Goal: Task Accomplishment & Management: Use online tool/utility

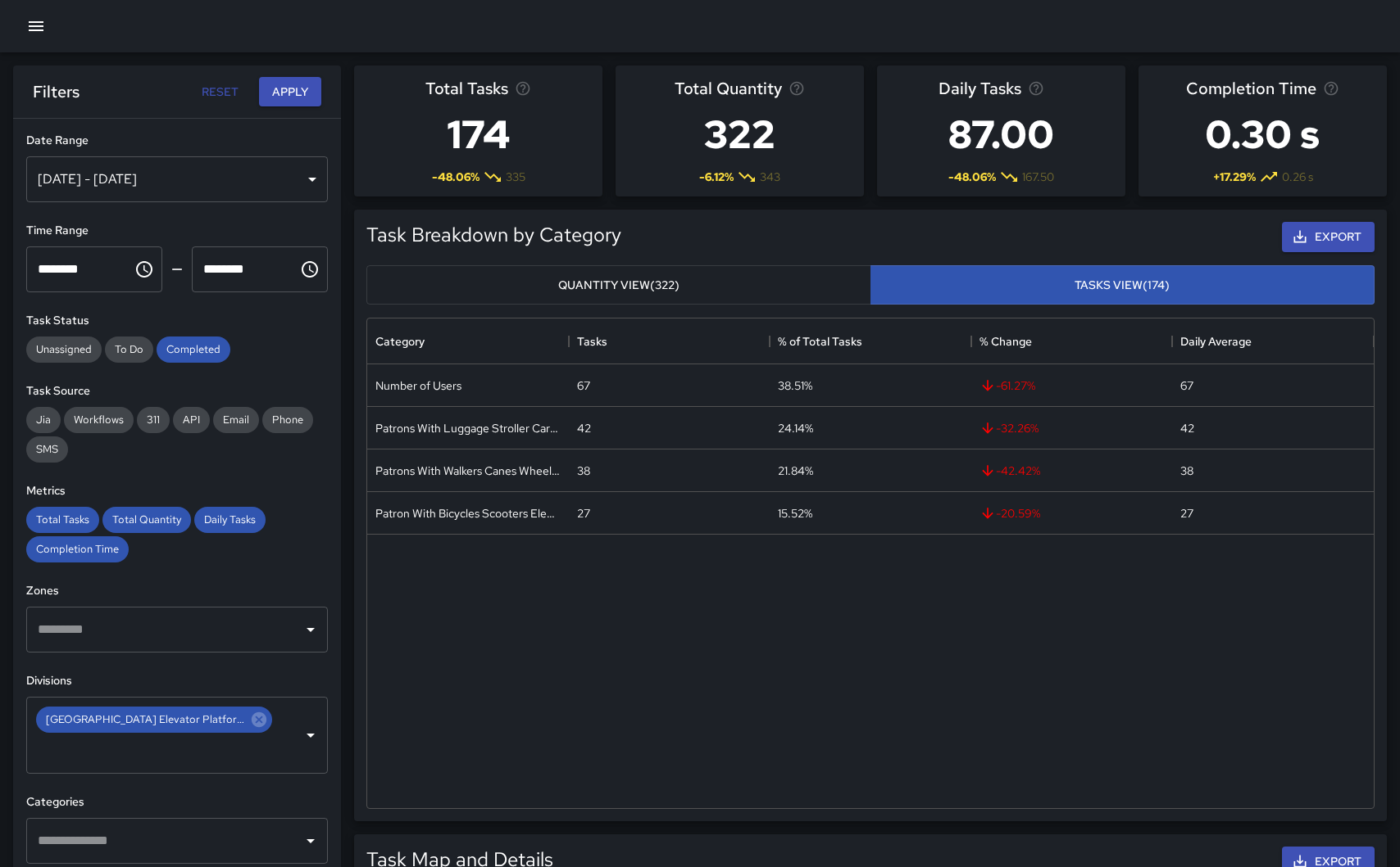
scroll to position [490, 1006]
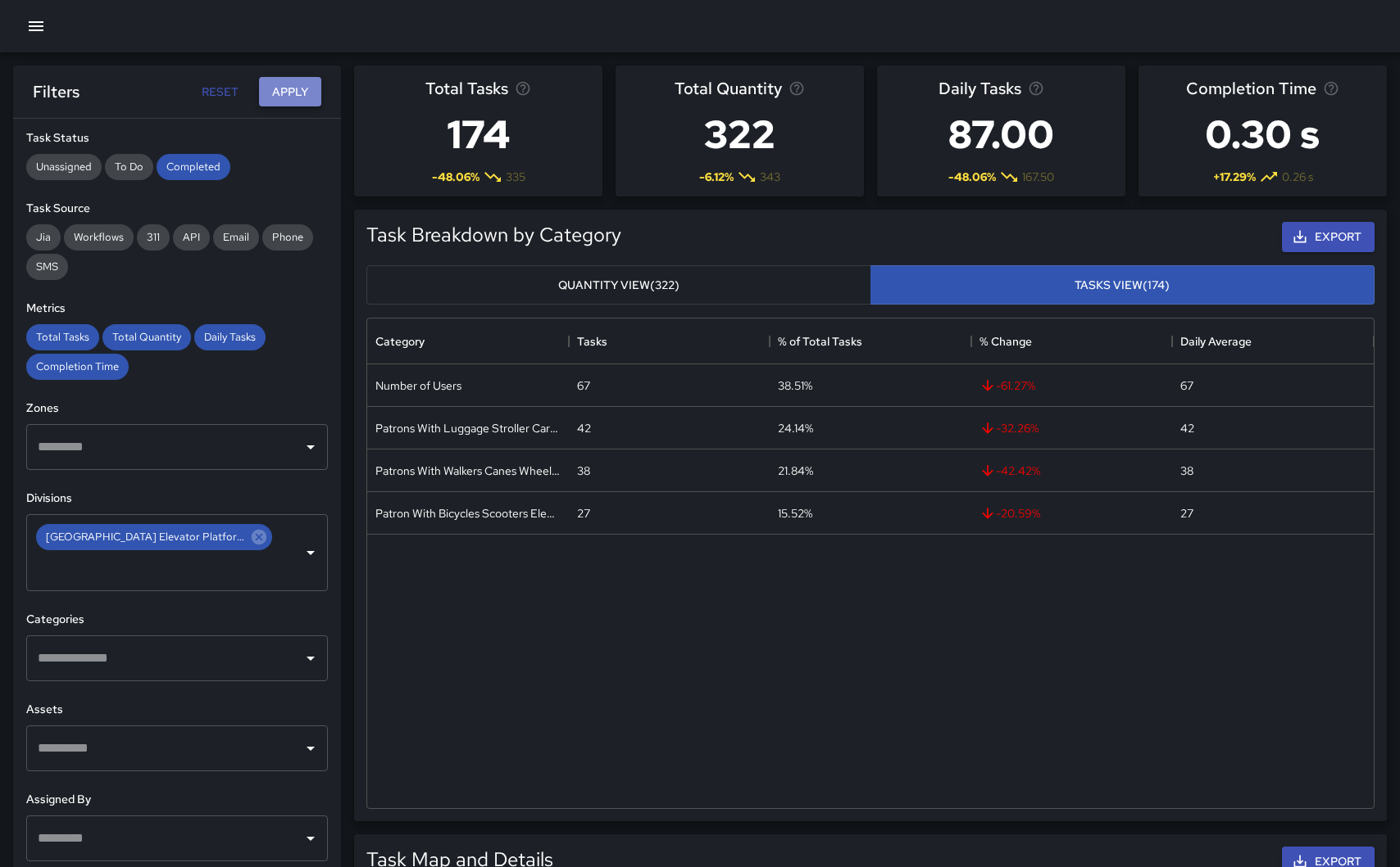
click at [292, 90] on button "Apply" at bounding box center [291, 92] width 62 height 30
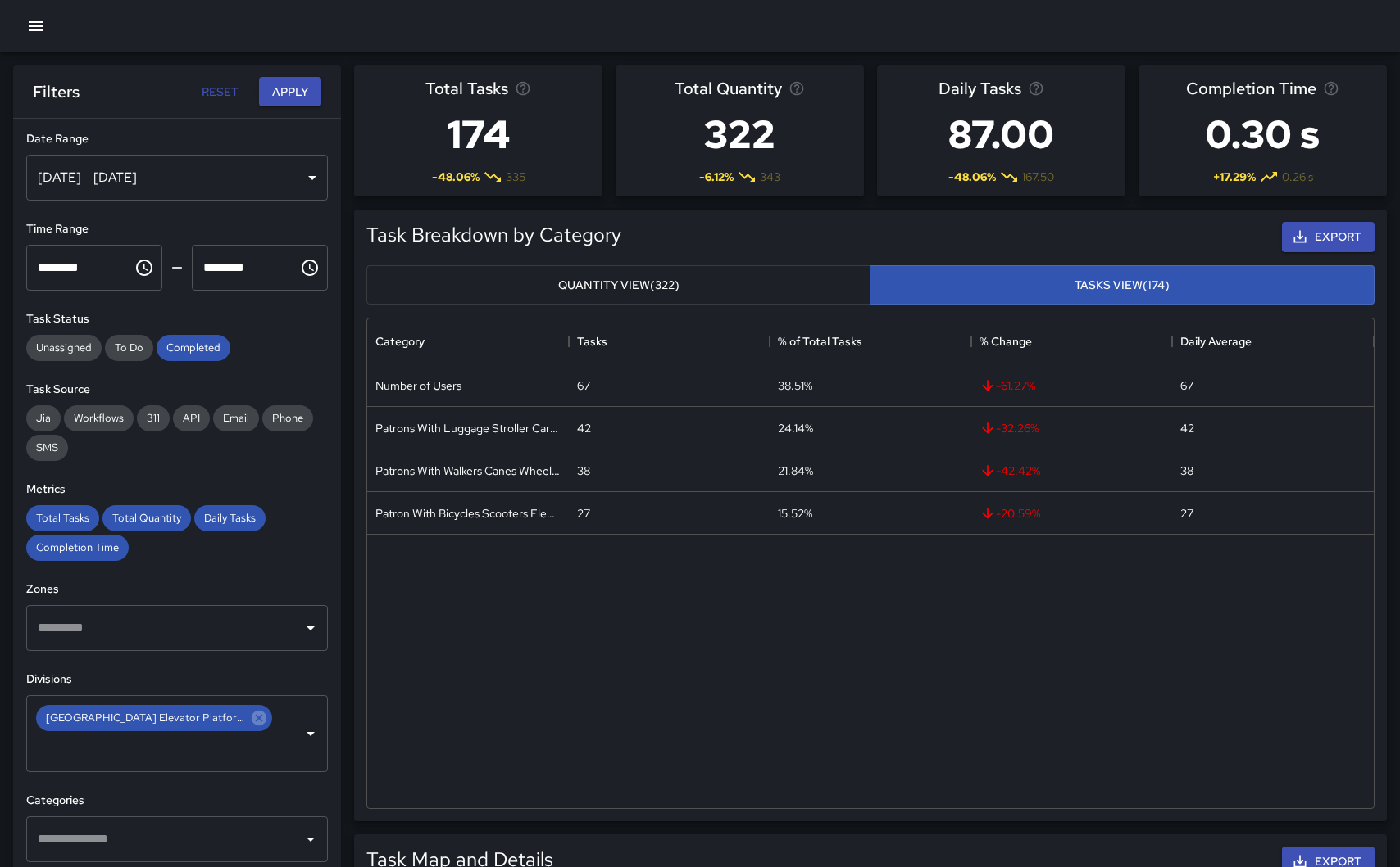
scroll to position [0, 0]
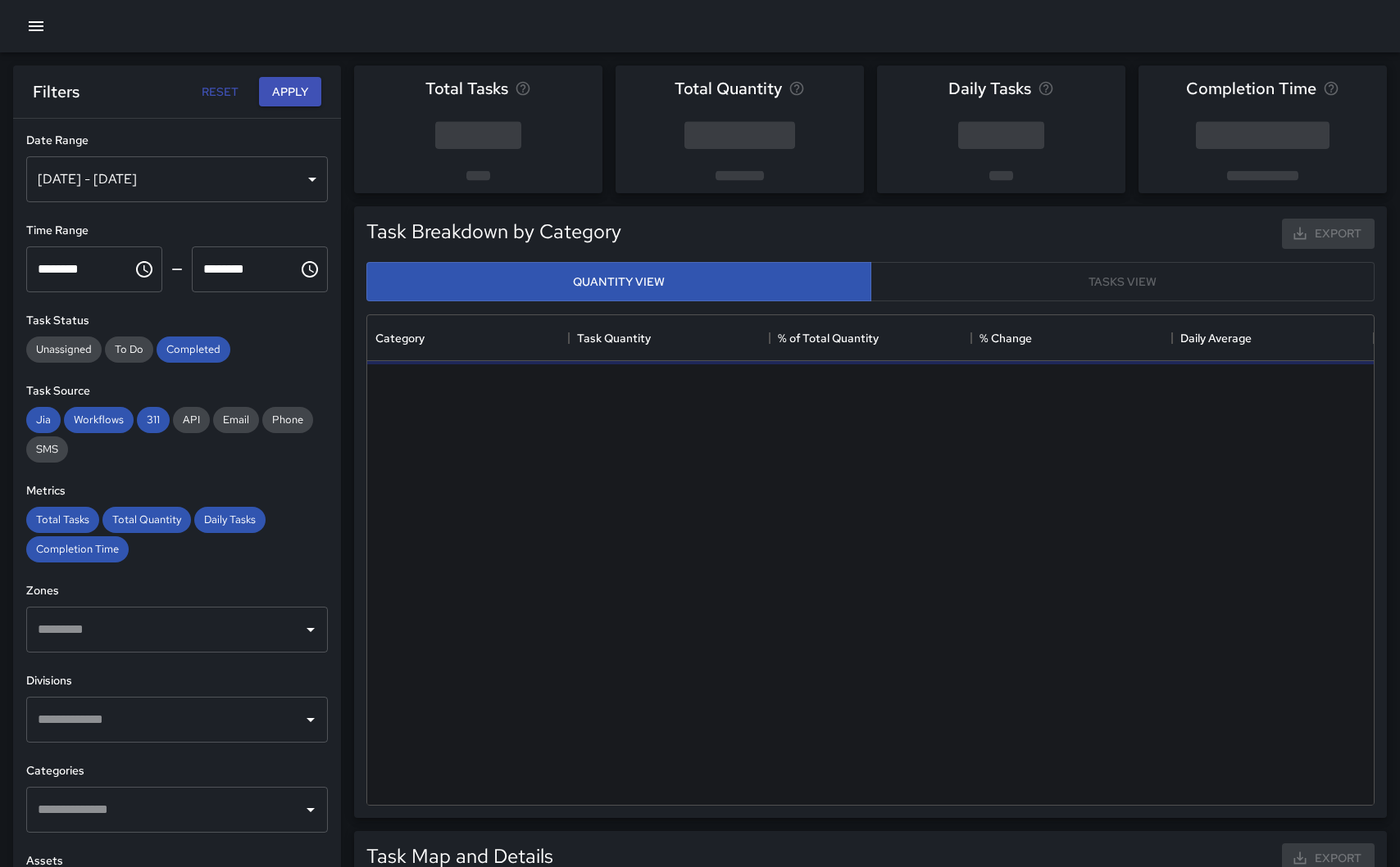
scroll to position [490, 1006]
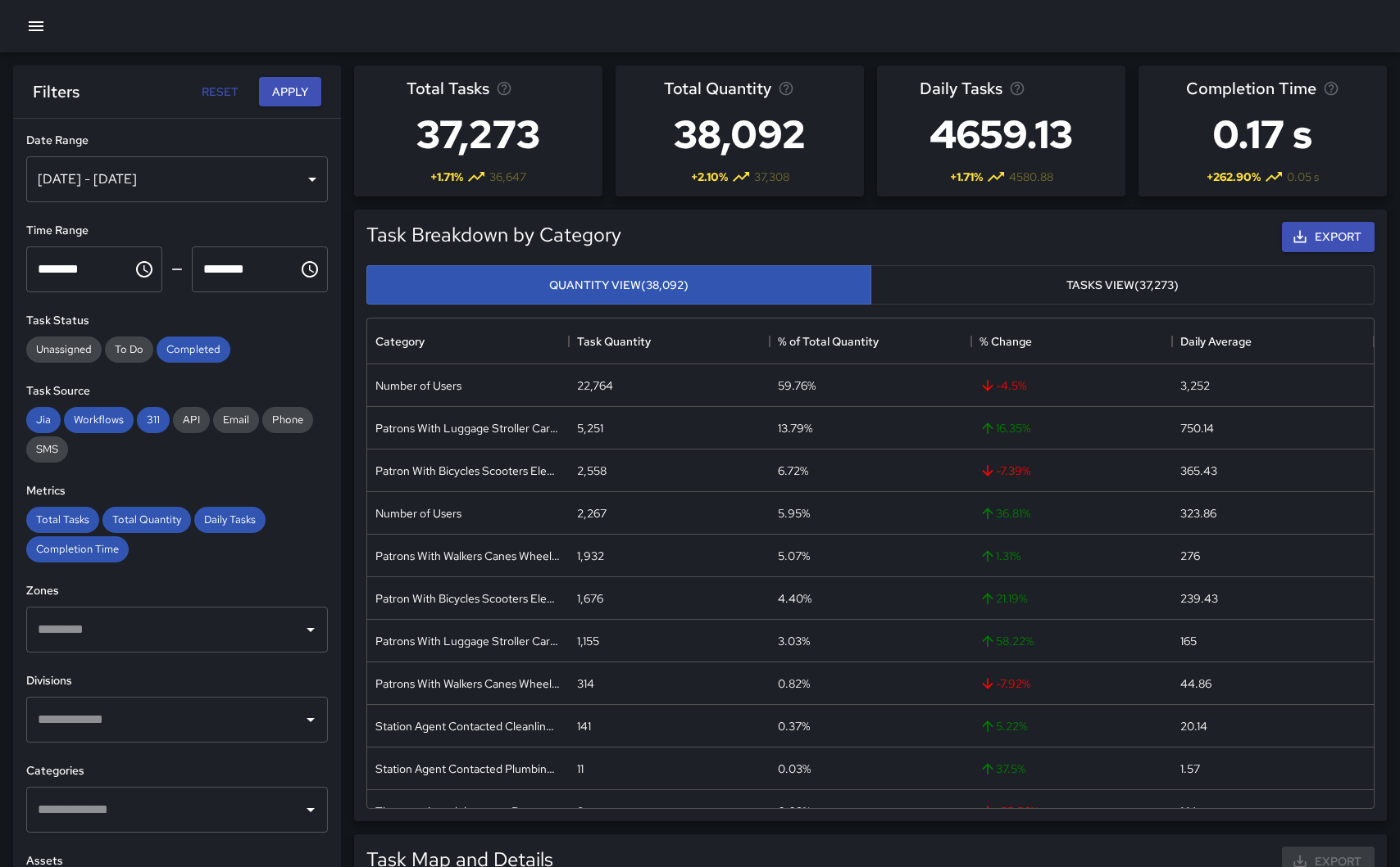
click at [293, 181] on div "[DATE] - [DATE]" at bounding box center [176, 180] width 301 height 46
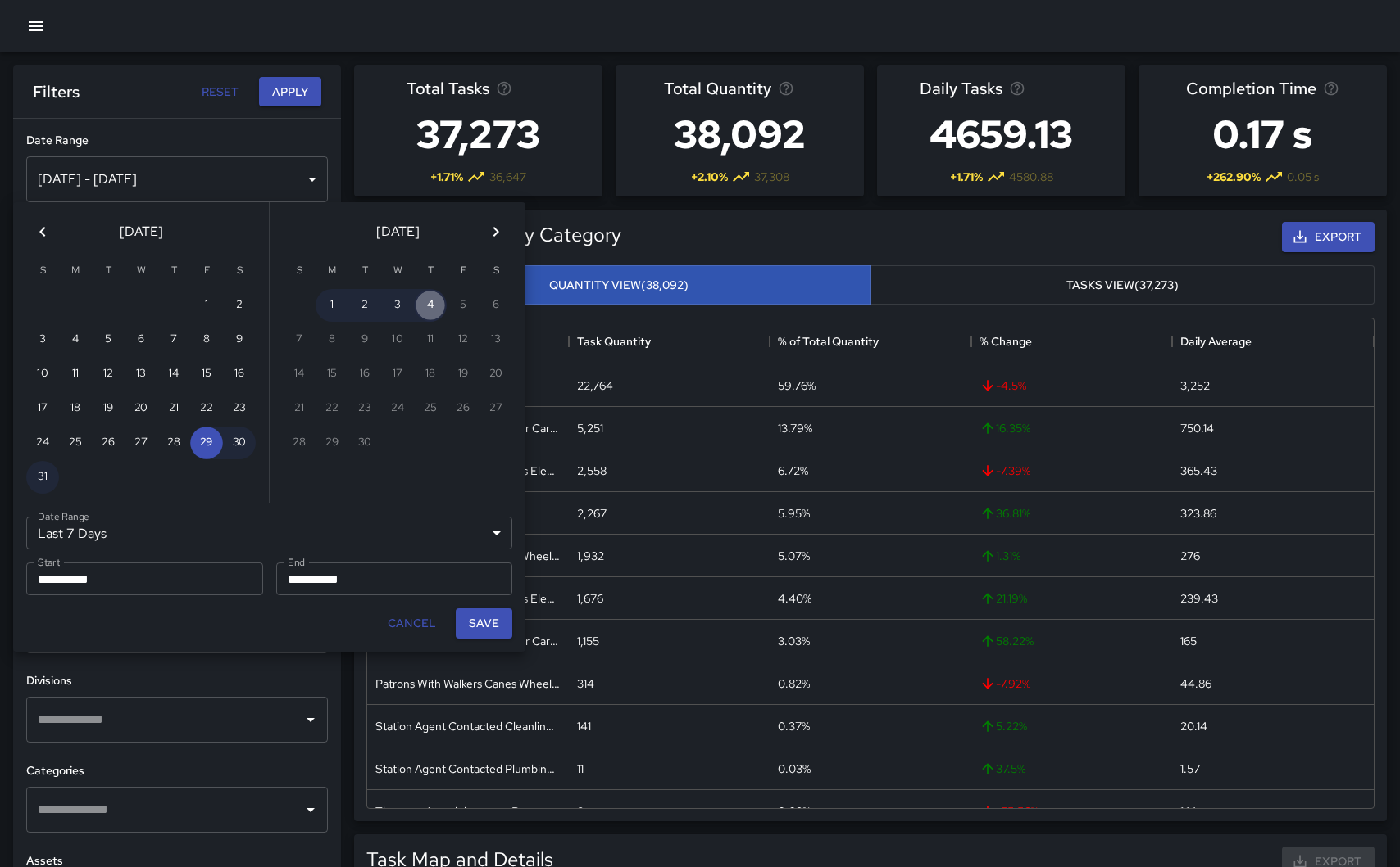
click at [436, 312] on button "4" at bounding box center [430, 305] width 33 height 33
type input "******"
type input "**********"
click at [436, 312] on button "4" at bounding box center [430, 305] width 33 height 33
click at [478, 626] on button "Save" at bounding box center [483, 623] width 57 height 30
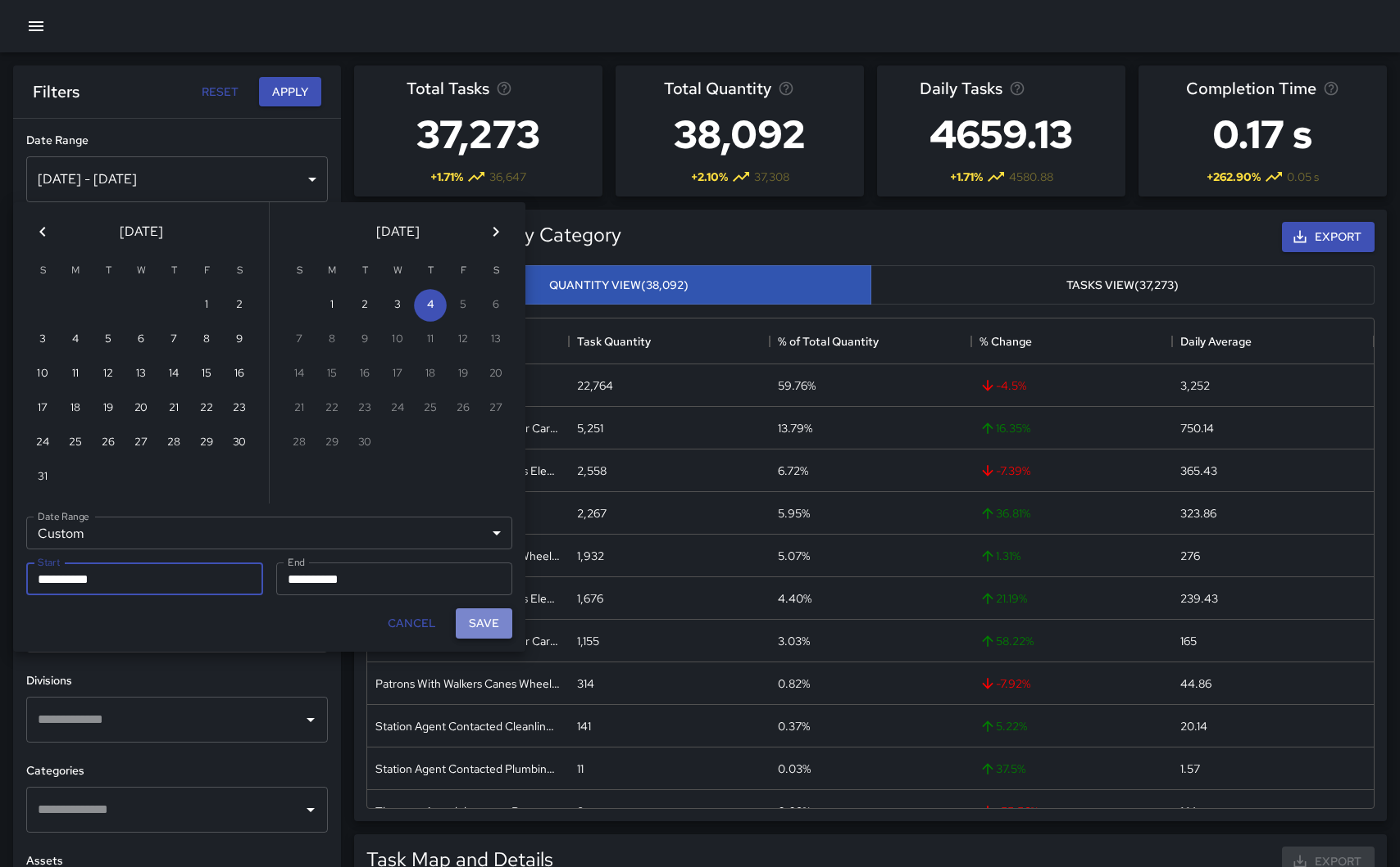
type input "**********"
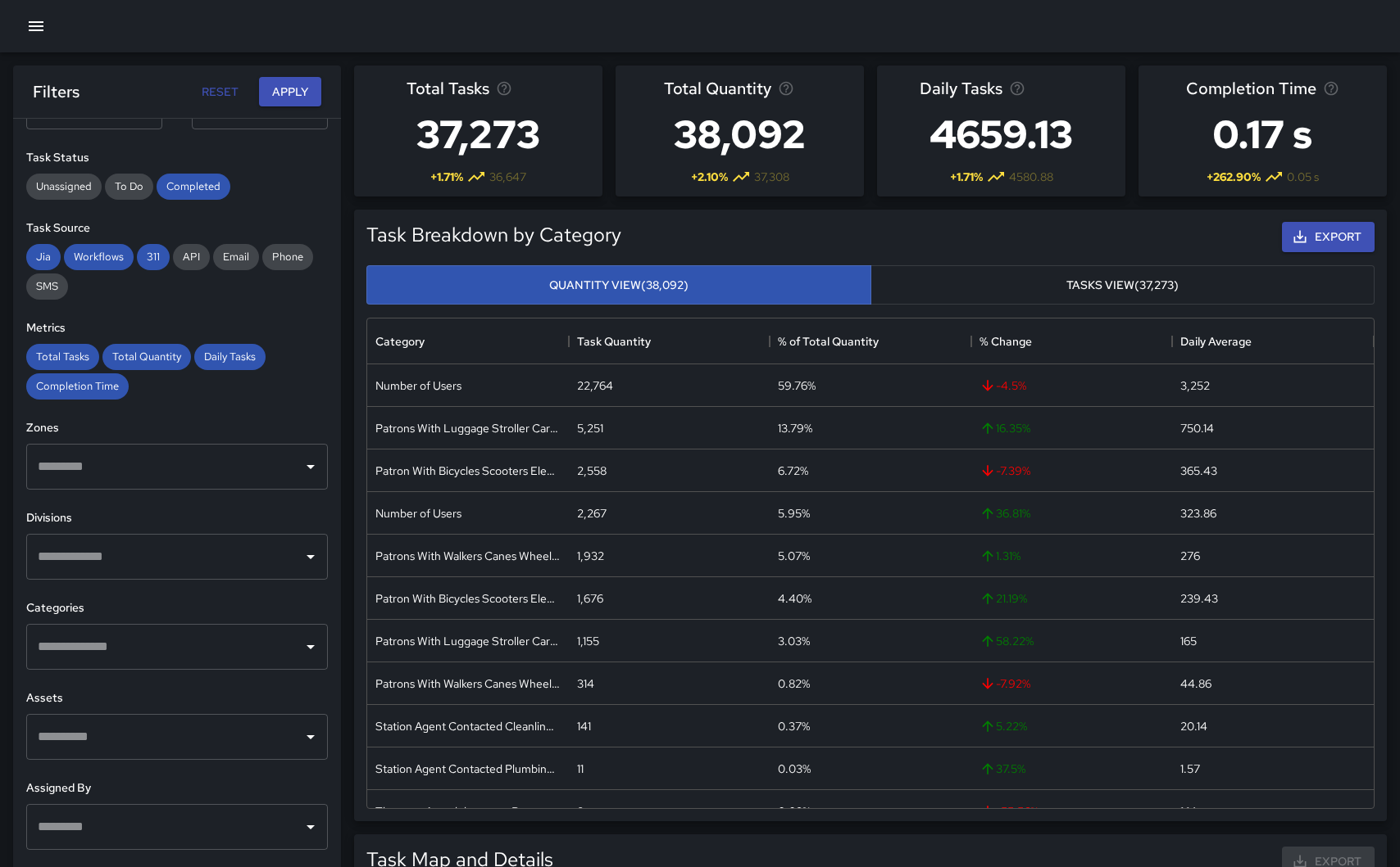
scroll to position [183, 0]
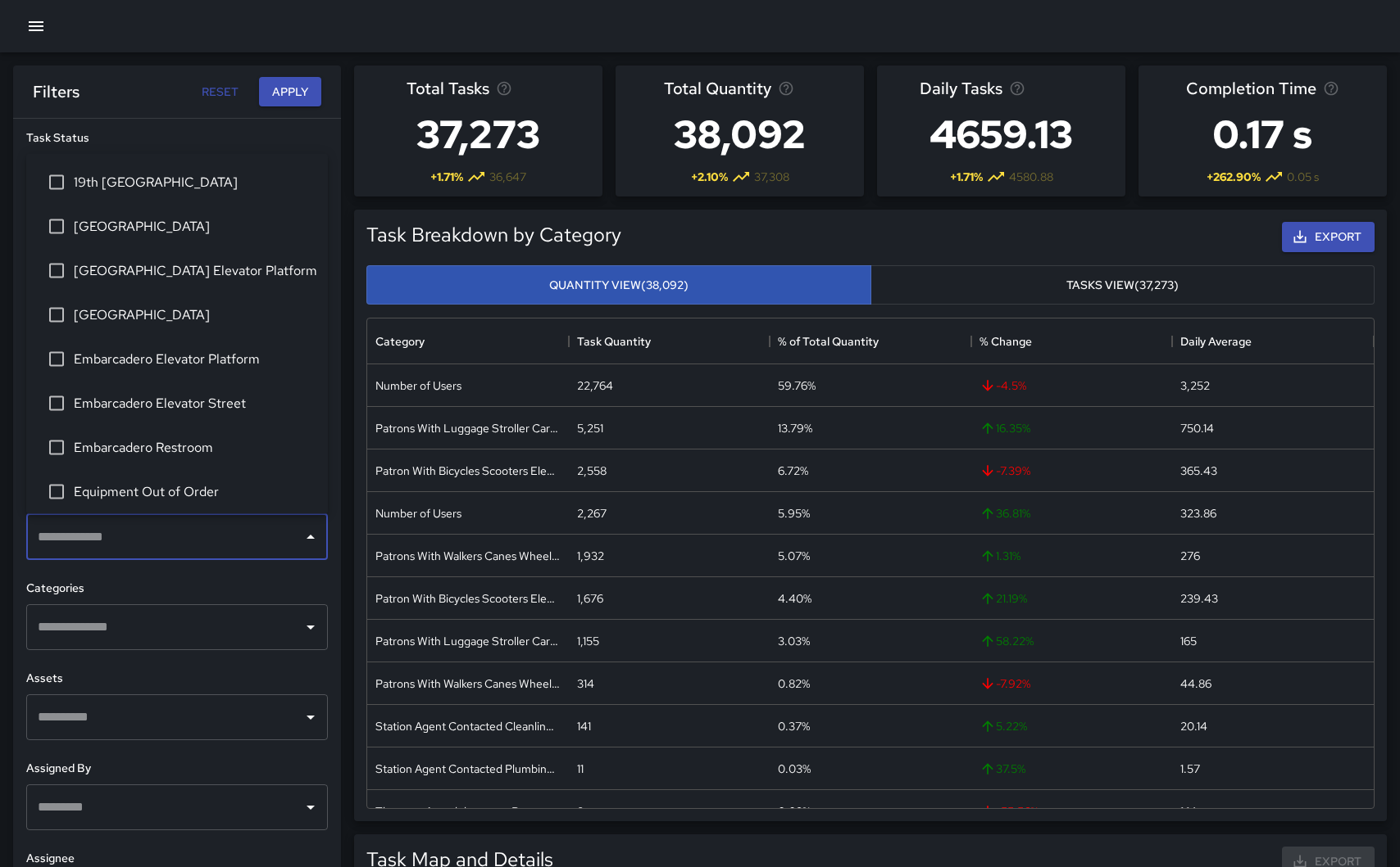
click at [175, 540] on input "text" at bounding box center [165, 537] width 263 height 31
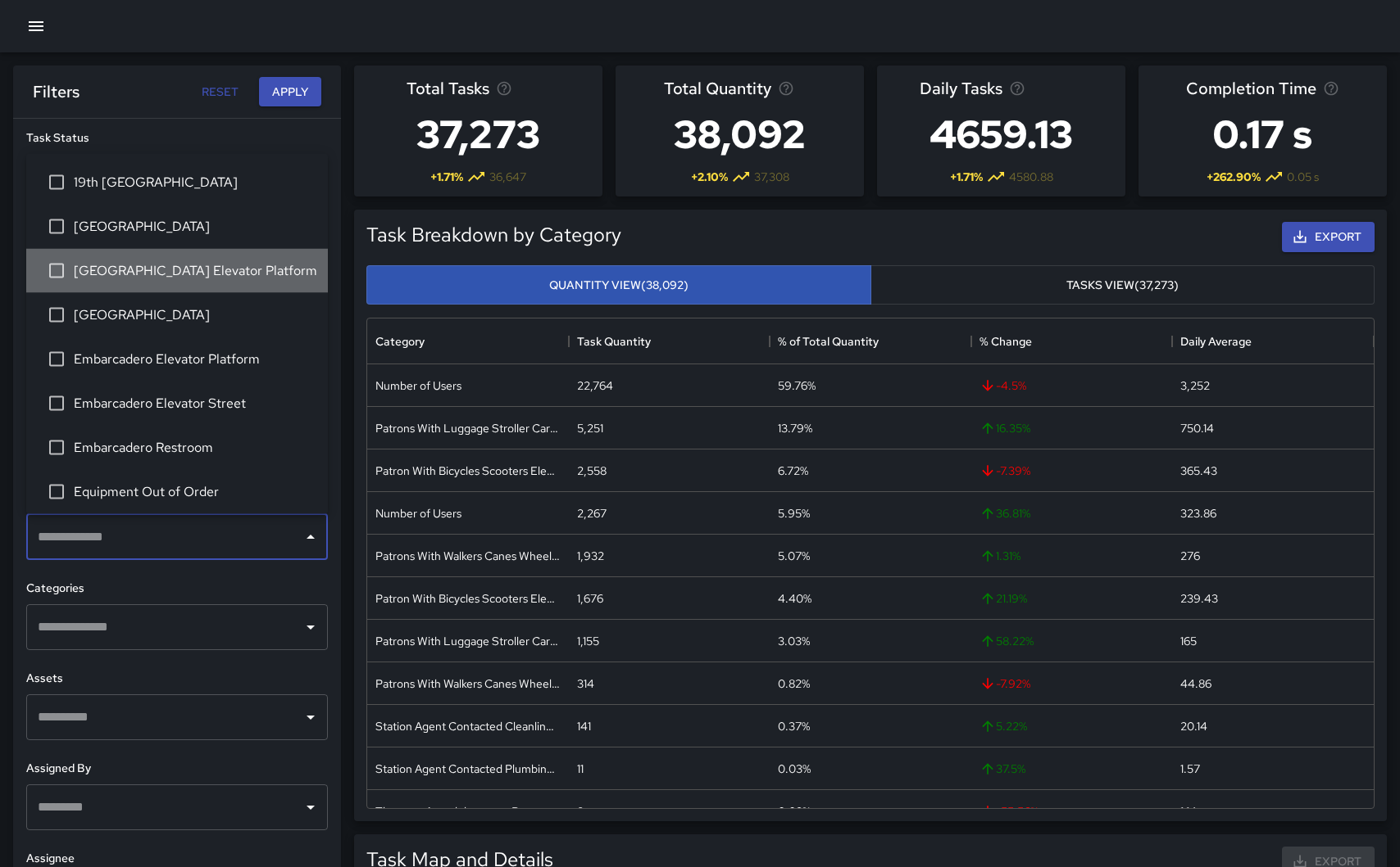
click at [159, 273] on span "[GEOGRAPHIC_DATA] Elevator Platform" at bounding box center [194, 272] width 241 height 20
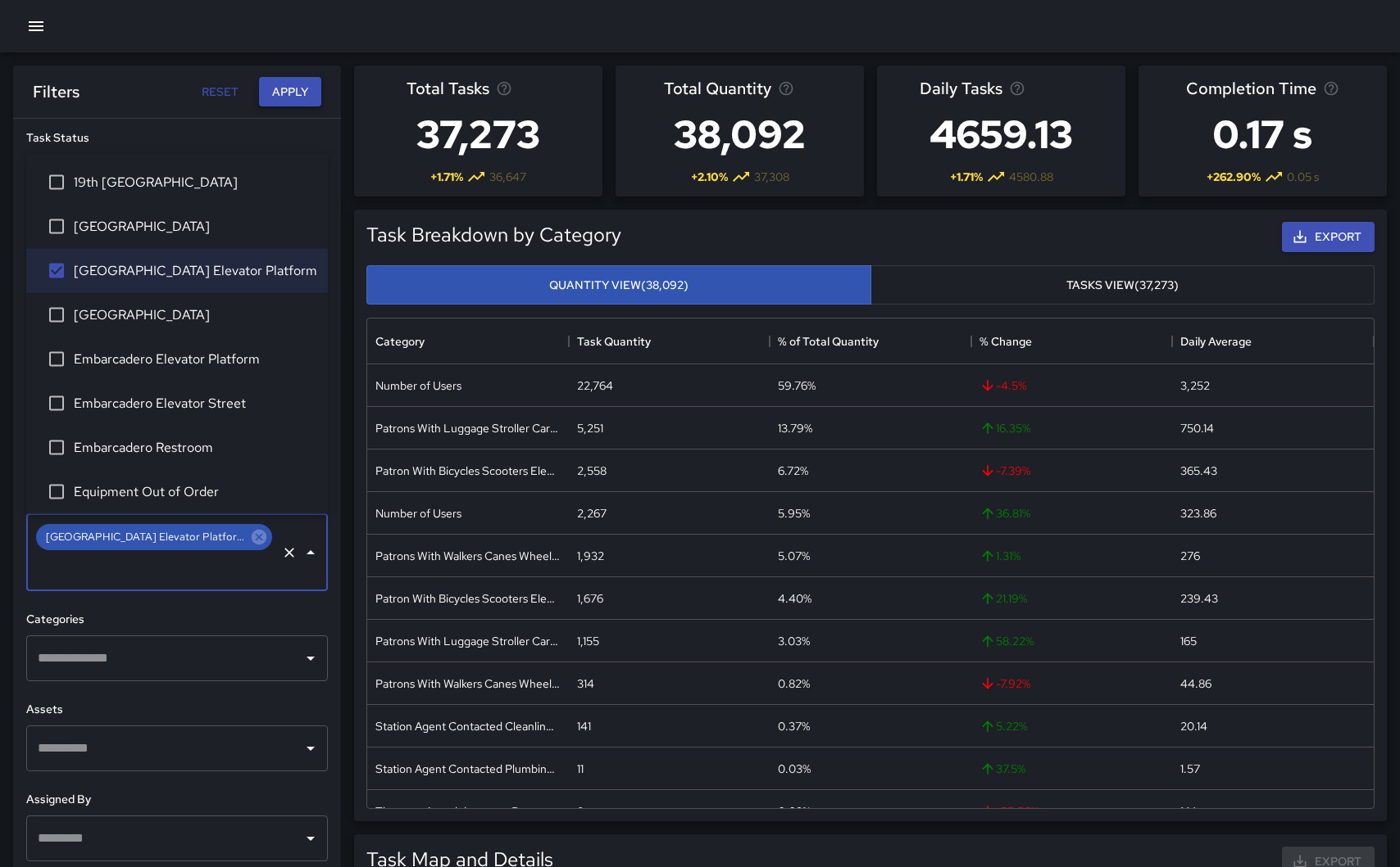
click at [286, 90] on button "Apply" at bounding box center [291, 92] width 62 height 30
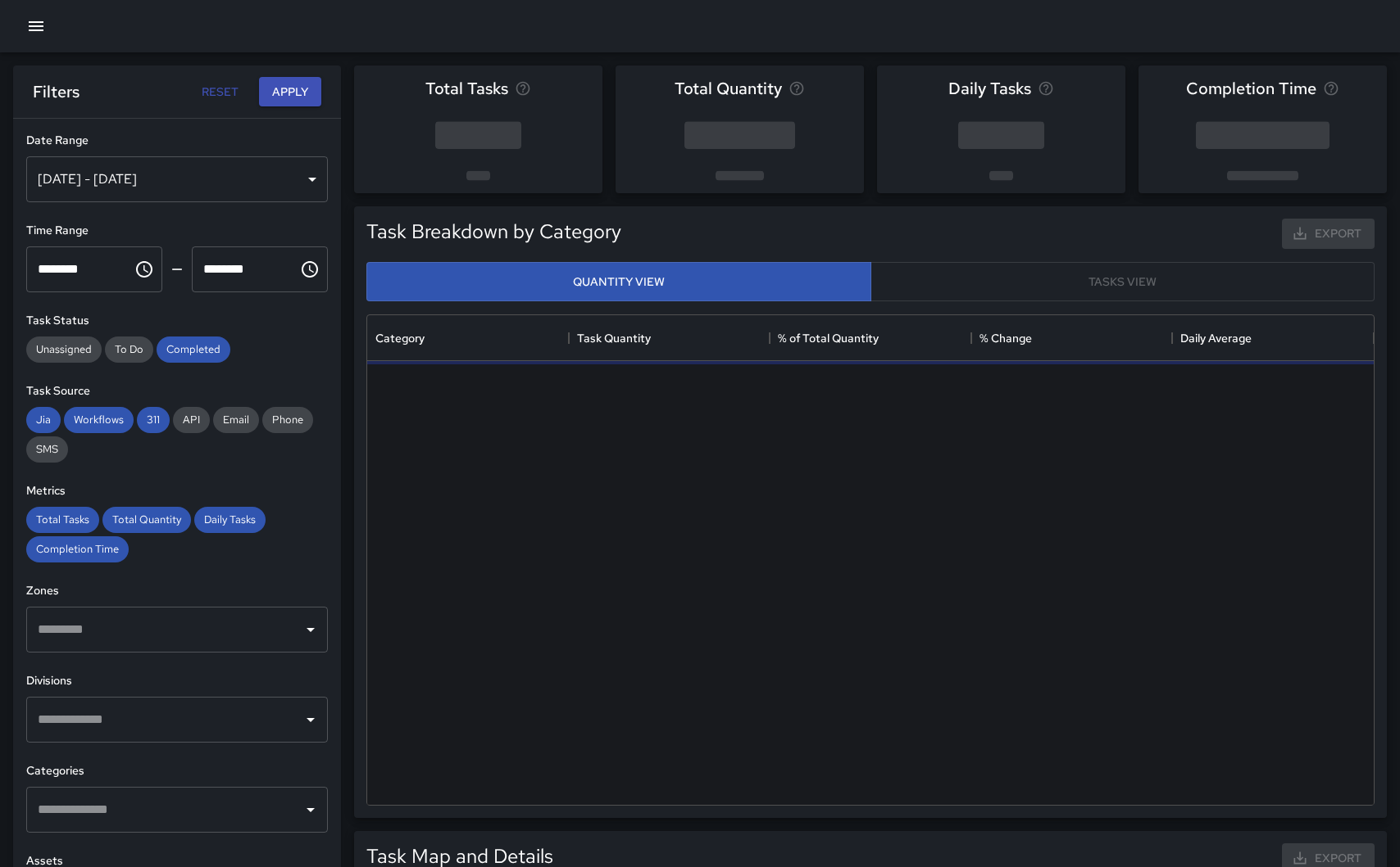
scroll to position [490, 1006]
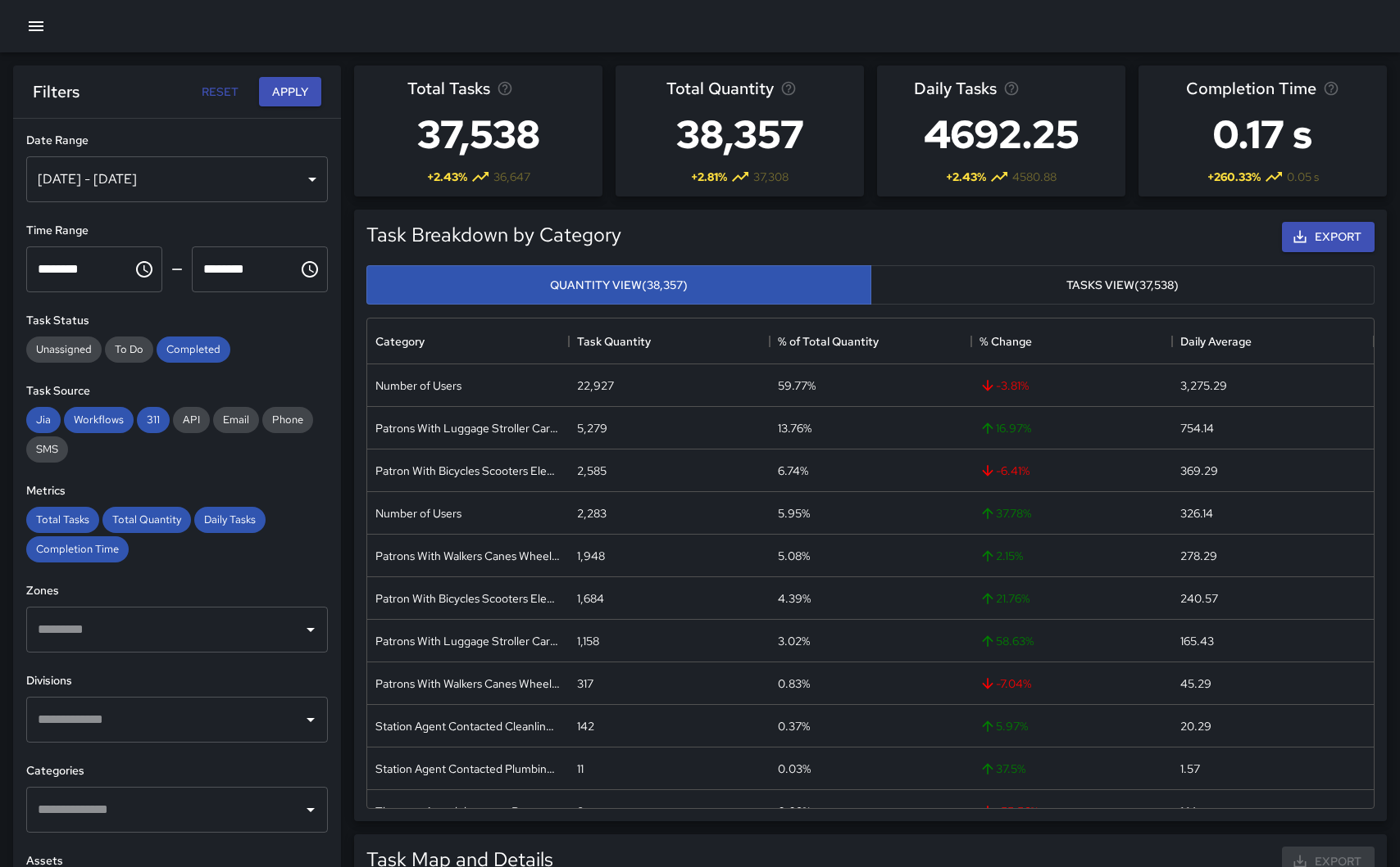
click at [258, 189] on div "[DATE] - [DATE]" at bounding box center [176, 180] width 301 height 46
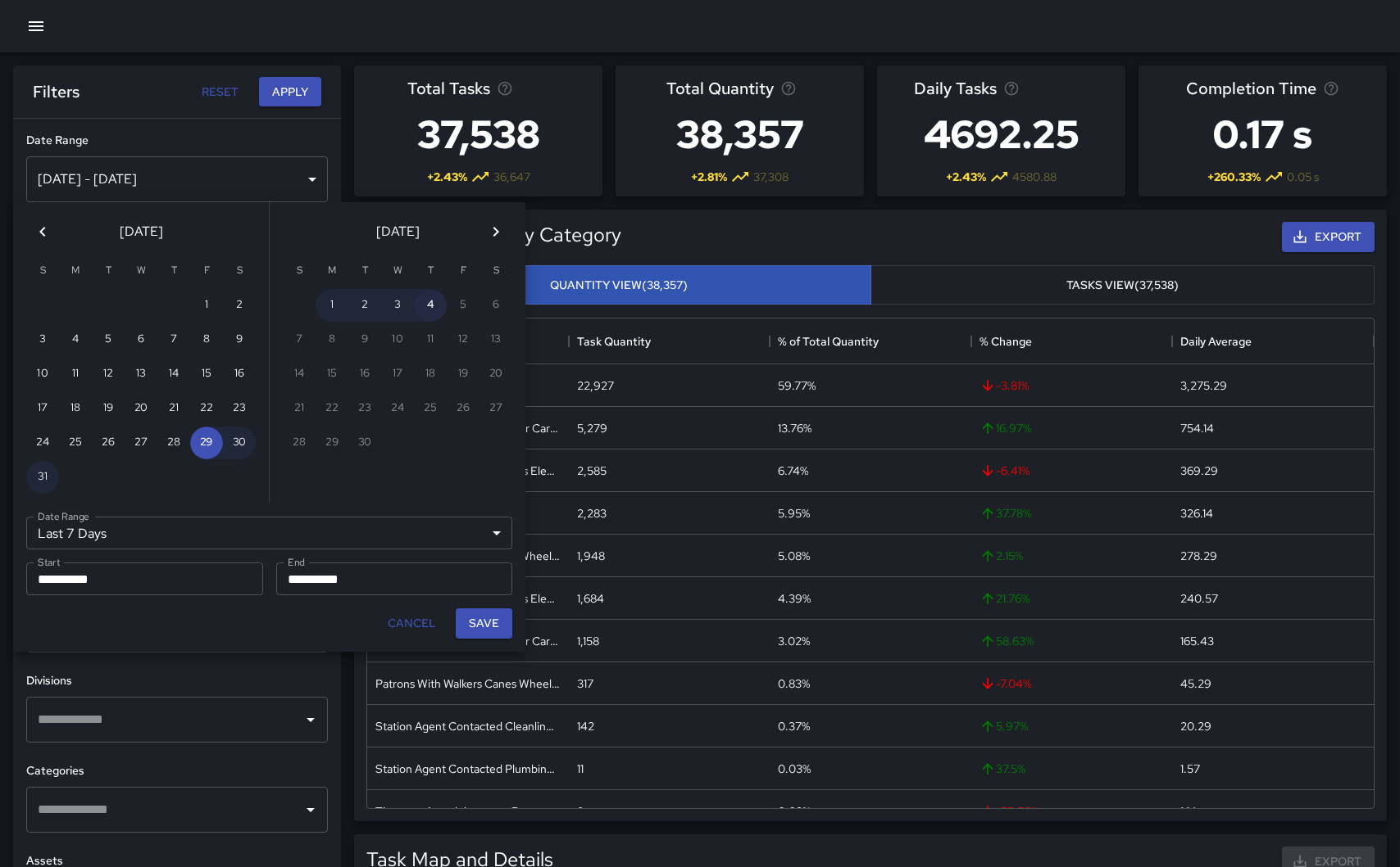
click at [432, 316] on button "4" at bounding box center [430, 305] width 33 height 33
type input "******"
type input "**********"
click at [432, 316] on button "4" at bounding box center [430, 305] width 33 height 33
click at [487, 627] on button "Save" at bounding box center [483, 623] width 57 height 30
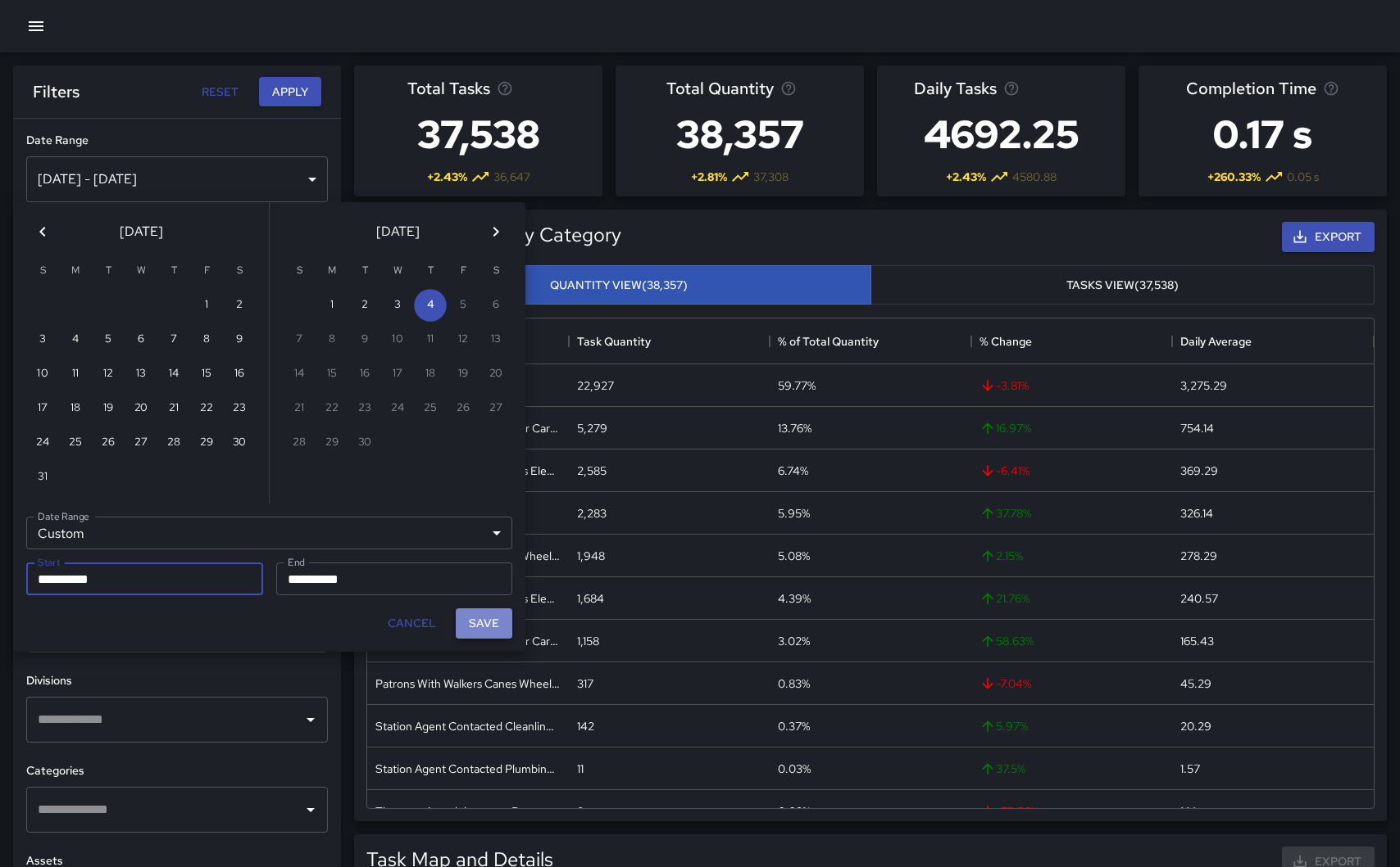
type input "**********"
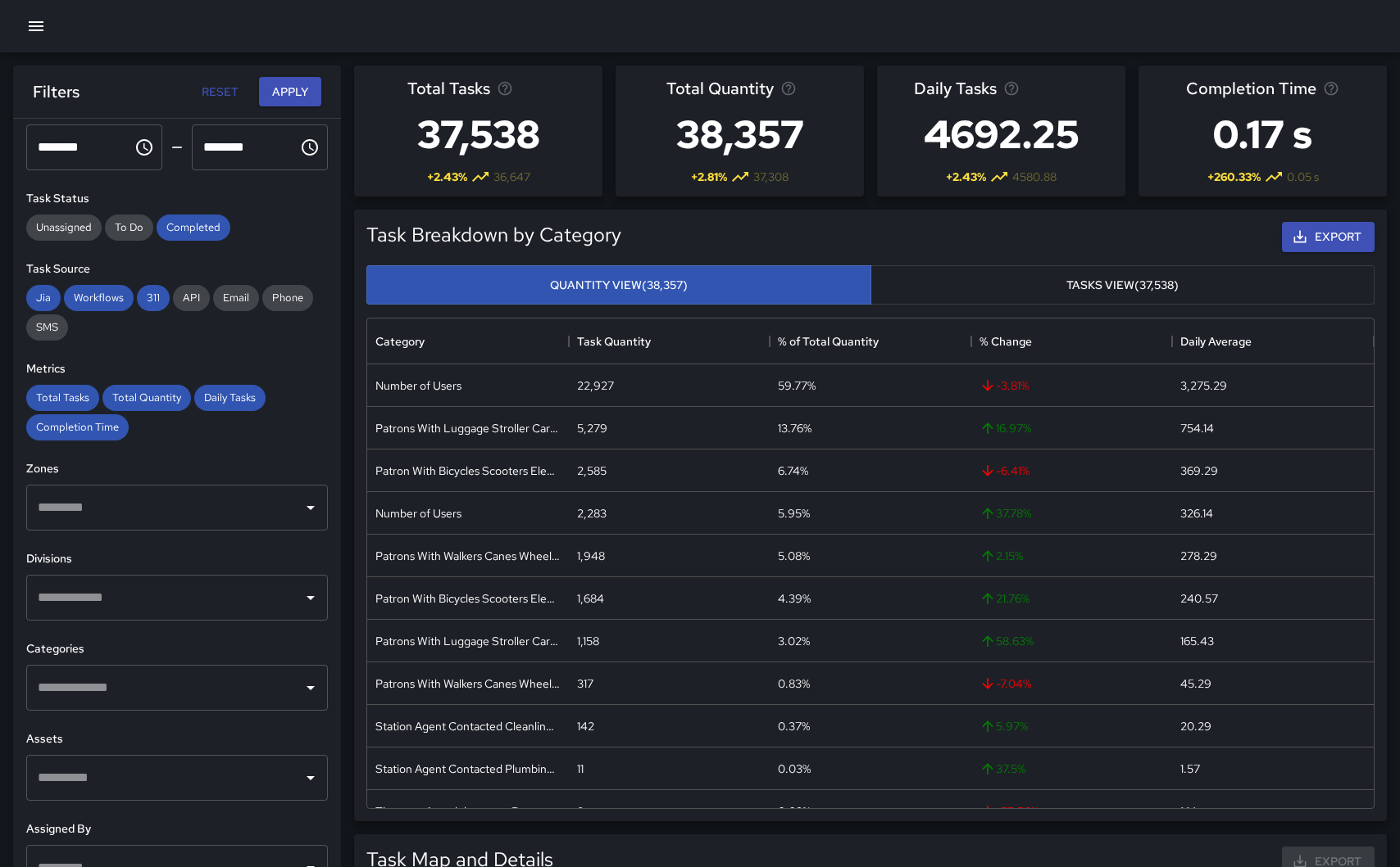
scroll to position [183, 0]
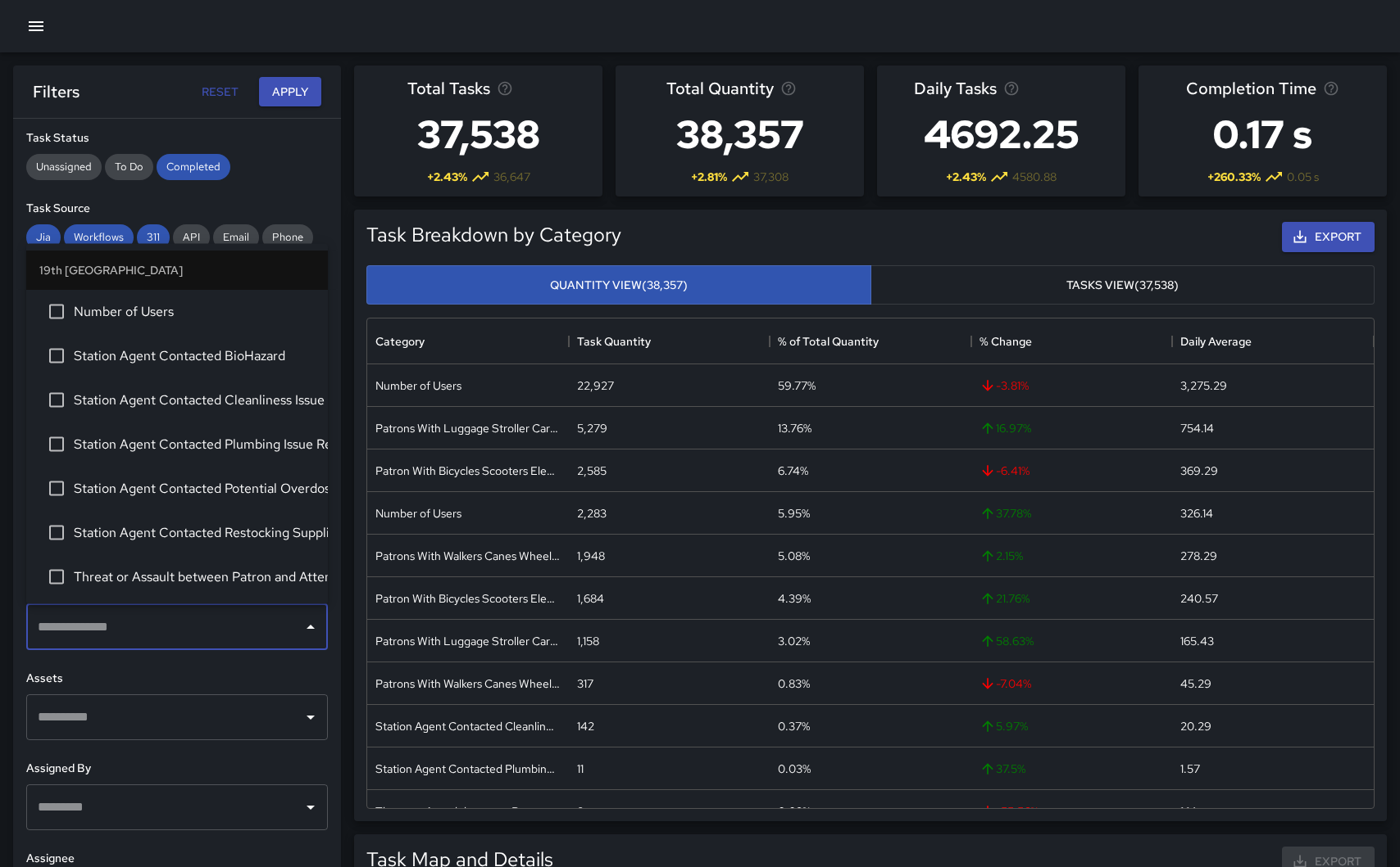
click at [214, 637] on input "text" at bounding box center [165, 627] width 263 height 31
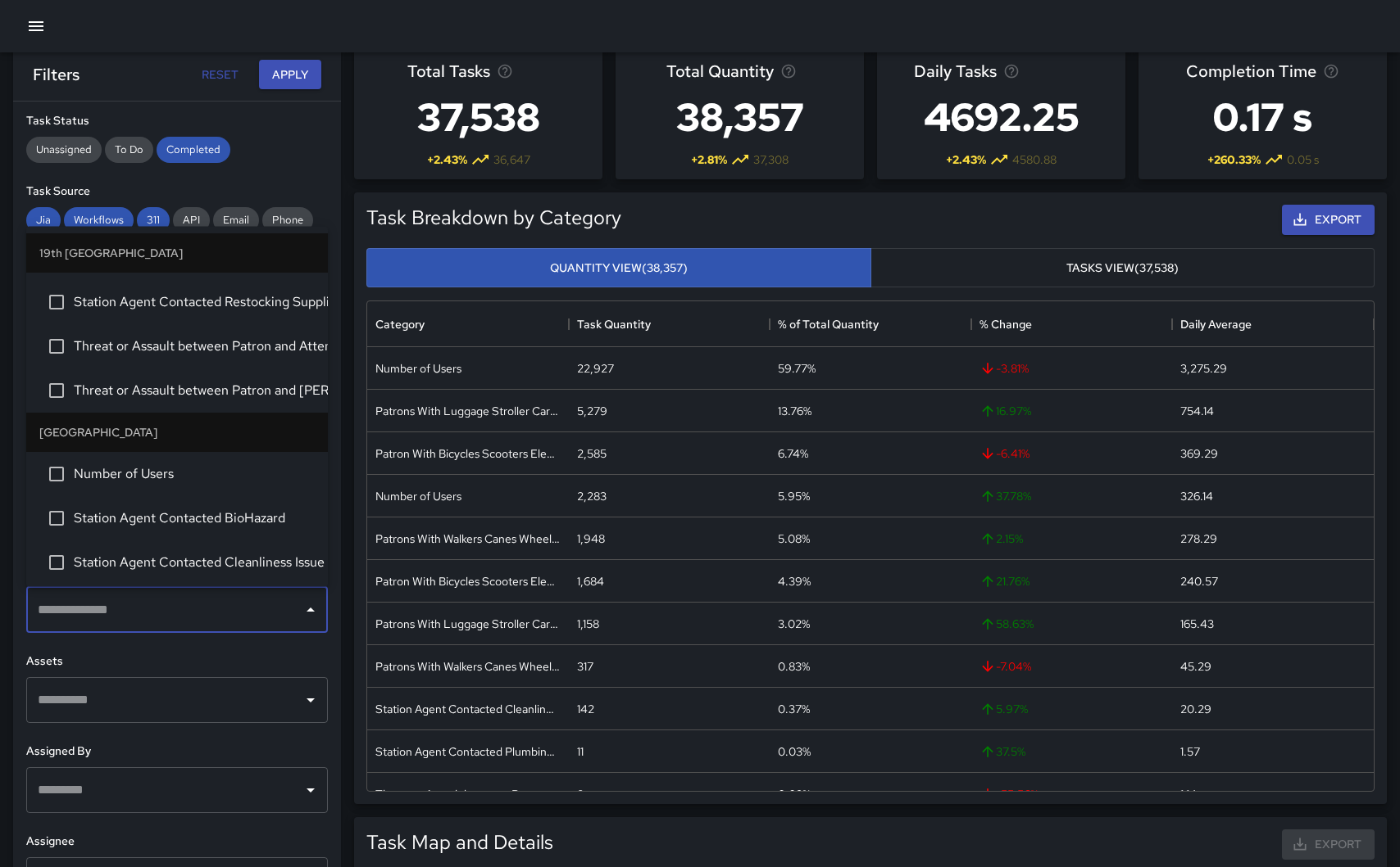
scroll to position [7, 0]
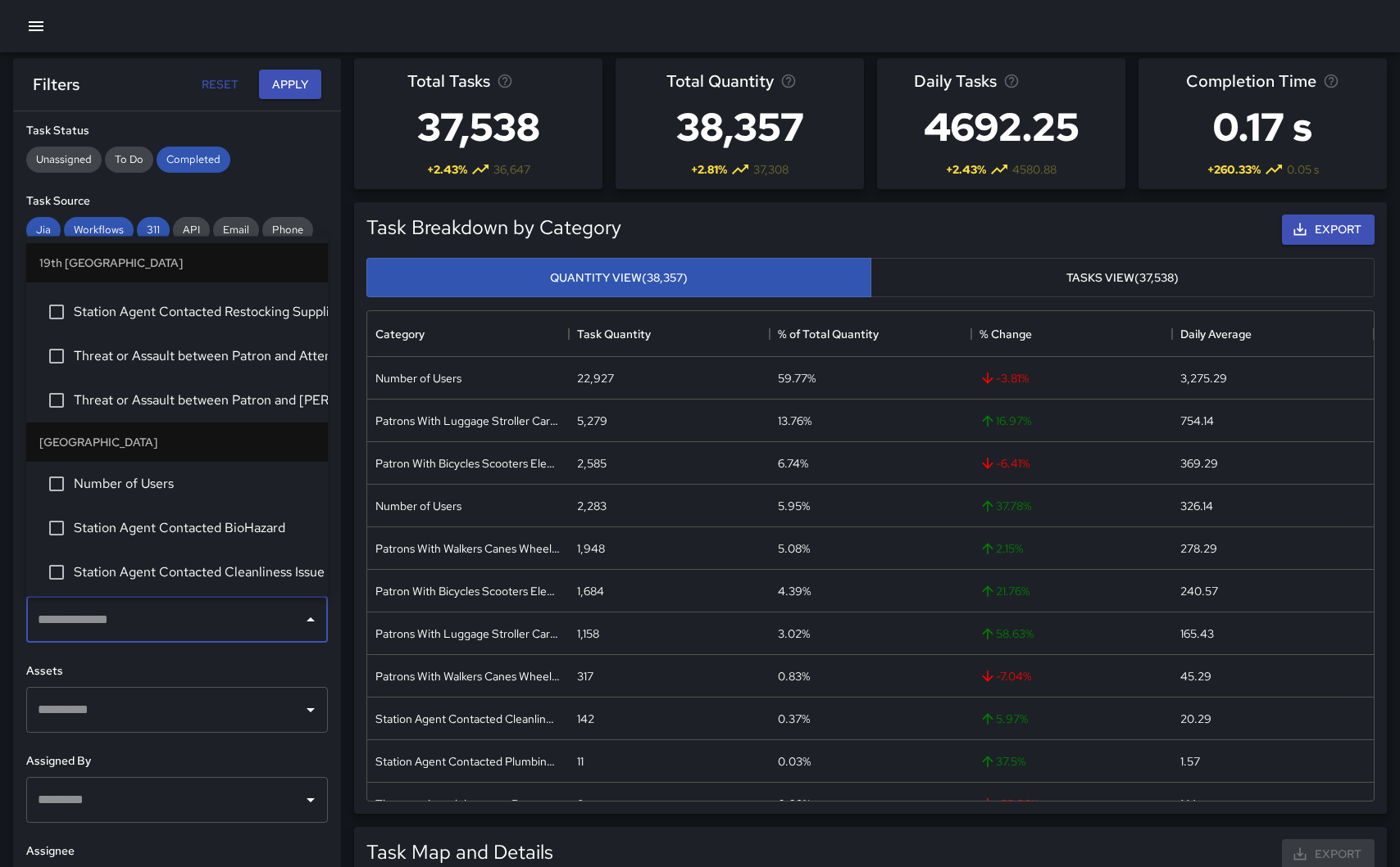
click at [202, 664] on h6 "Assets" at bounding box center [176, 672] width 301 height 18
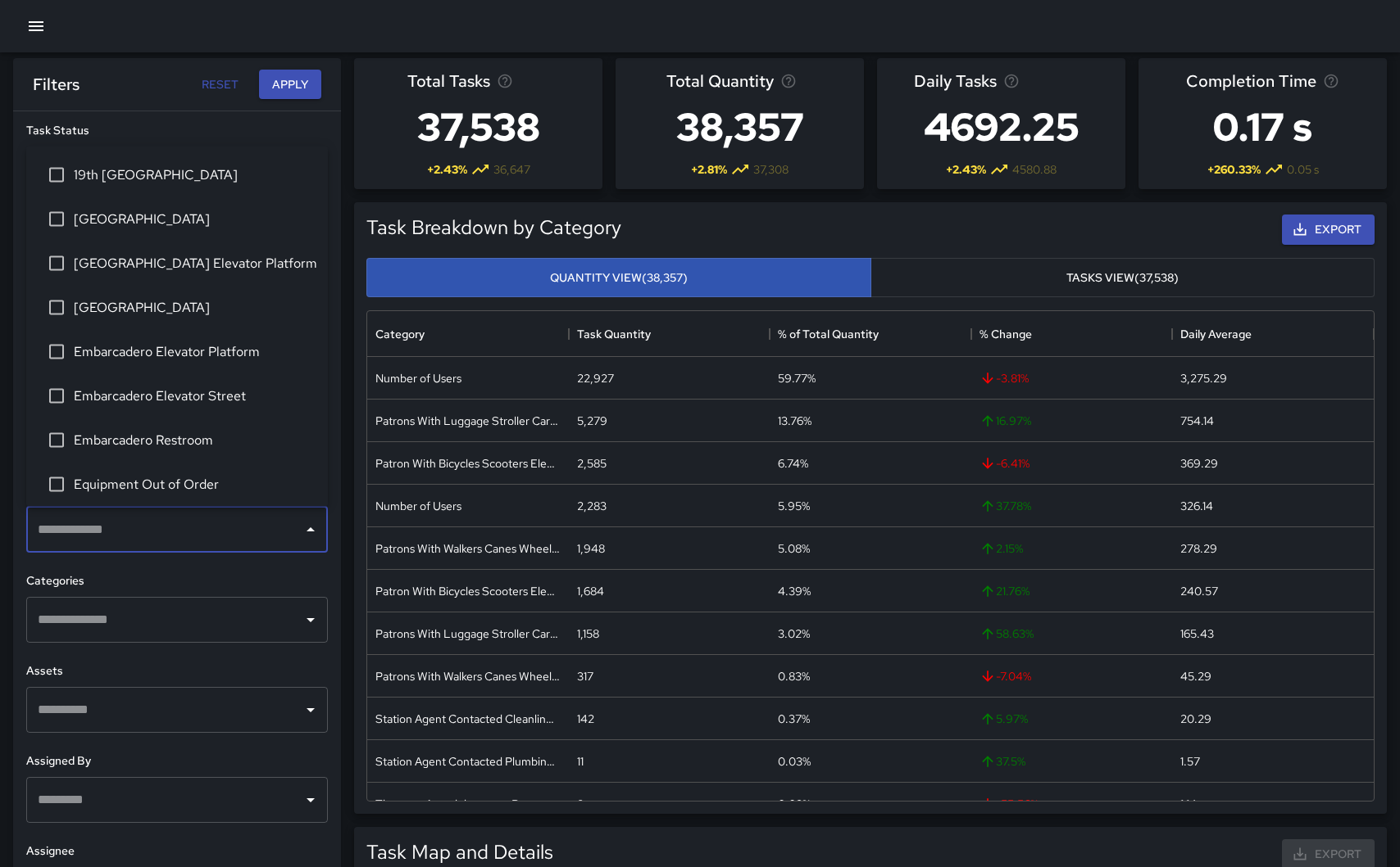
click at [181, 538] on input "text" at bounding box center [165, 530] width 263 height 31
click at [167, 265] on span "[GEOGRAPHIC_DATA] Elevator Platform" at bounding box center [194, 264] width 241 height 20
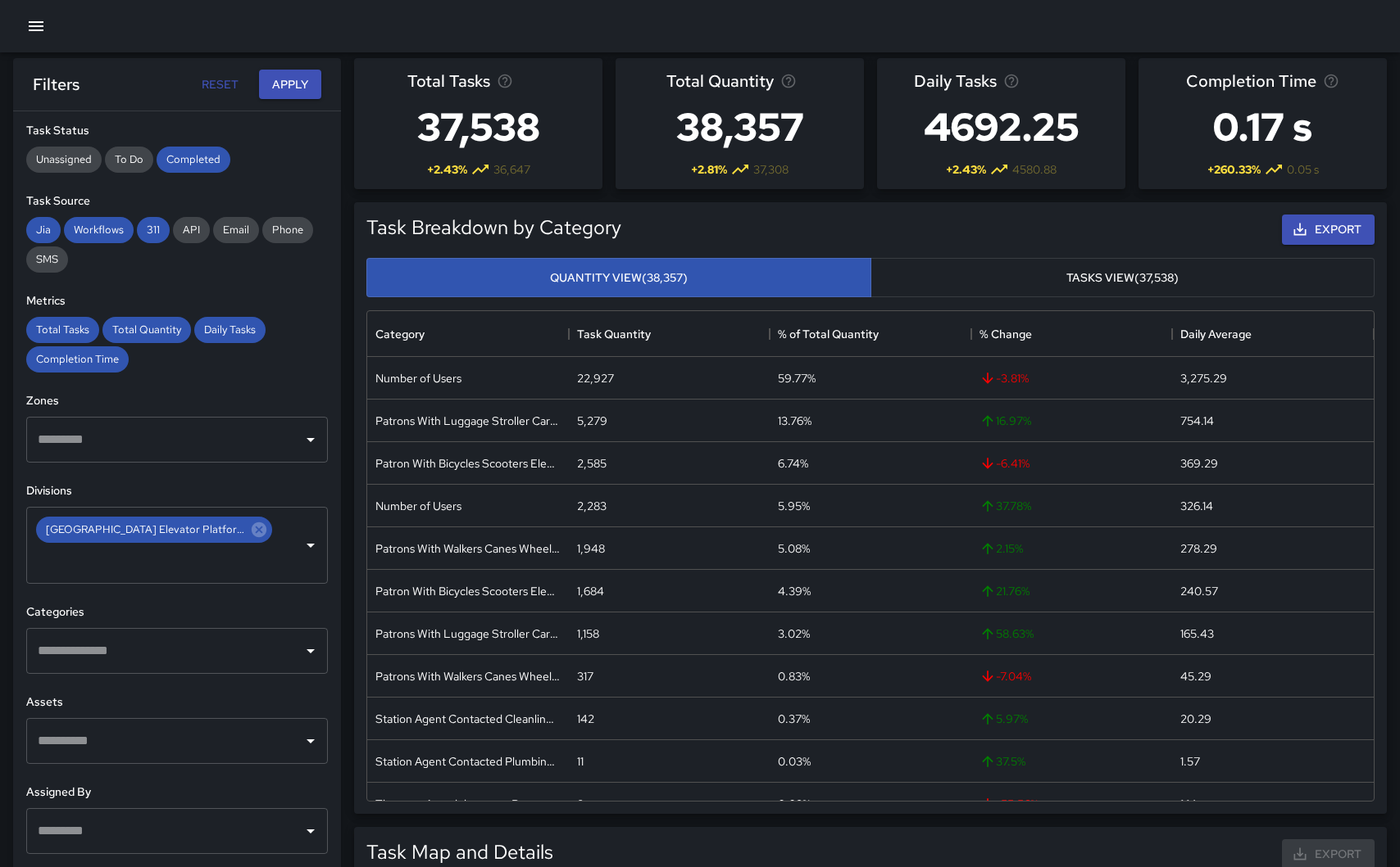
click at [234, 604] on h6 "Categories" at bounding box center [176, 613] width 301 height 18
click at [285, 84] on button "Apply" at bounding box center [291, 84] width 62 height 30
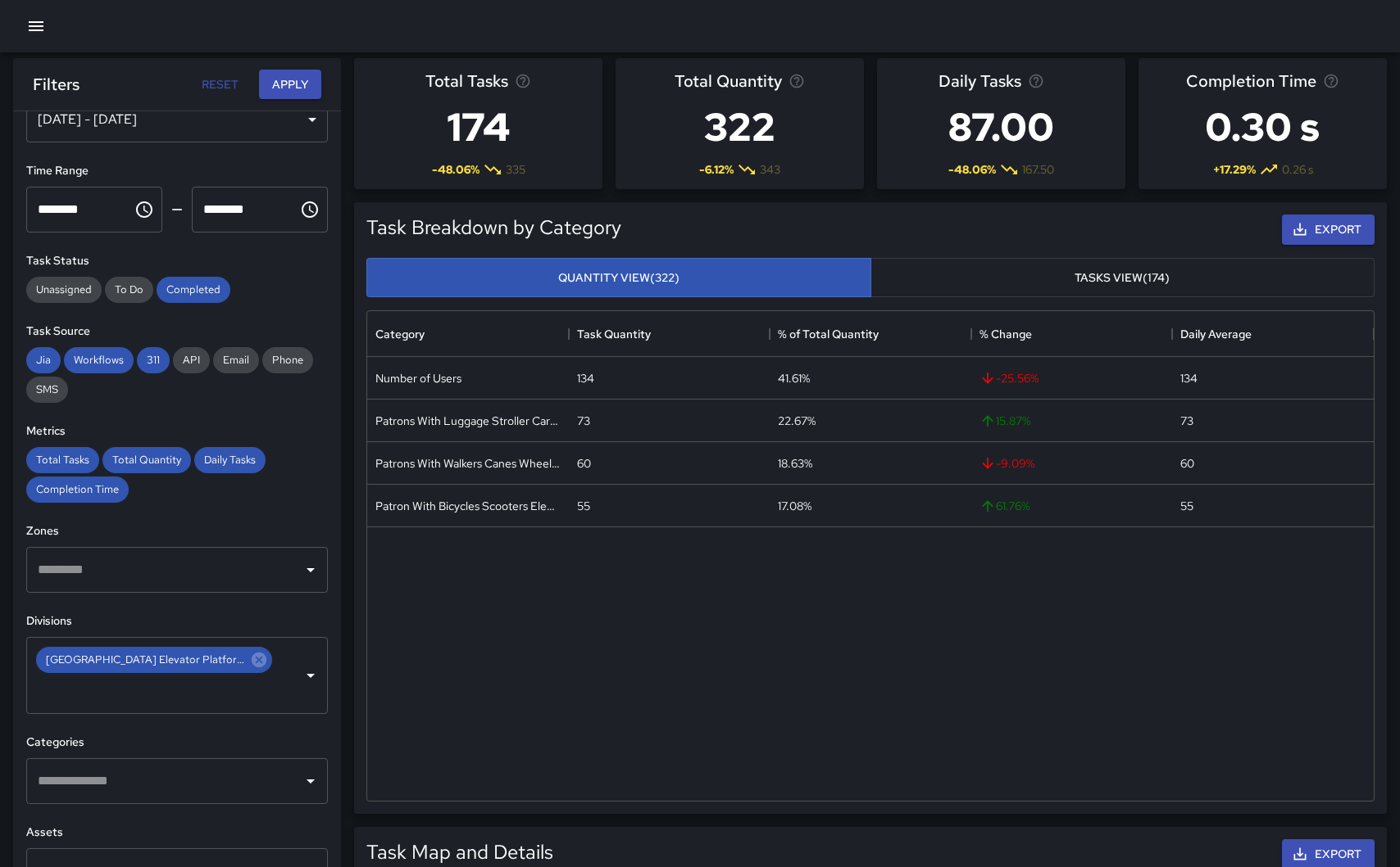
scroll to position [53, 0]
